Goal: Navigation & Orientation: Go to known website

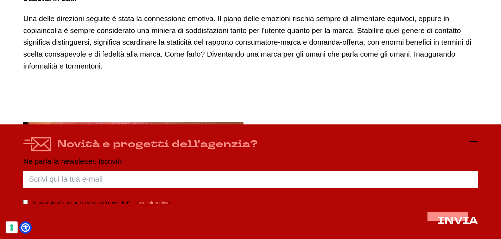
scroll to position [1027, 0]
click at [475, 142] on icon at bounding box center [473, 141] width 8 height 8
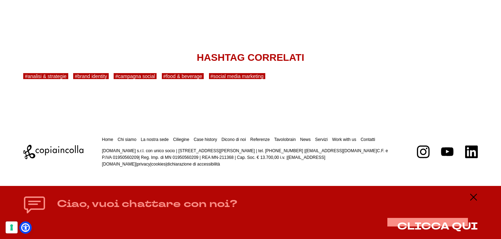
scroll to position [2944, 0]
click at [476, 197] on line at bounding box center [473, 197] width 8 height 0
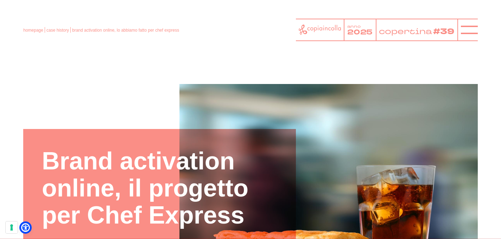
scroll to position [0, 0]
click at [320, 27] on icon at bounding box center [319, 30] width 42 height 10
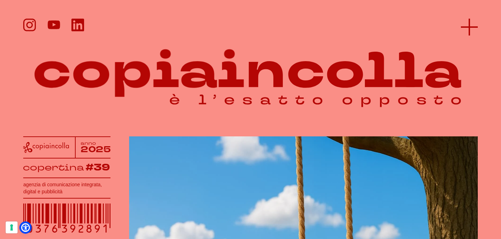
click at [465, 29] on icon at bounding box center [469, 27] width 17 height 17
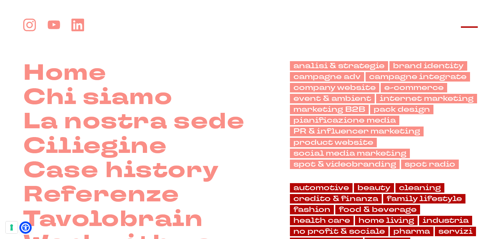
click at [470, 29] on icon at bounding box center [469, 27] width 17 height 17
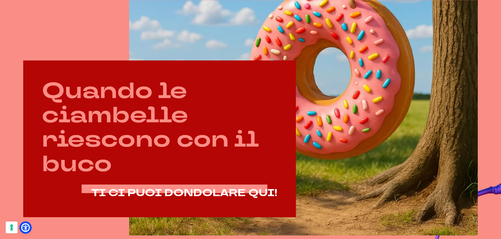
scroll to position [292, 0]
